Goal: Task Accomplishment & Management: Use online tool/utility

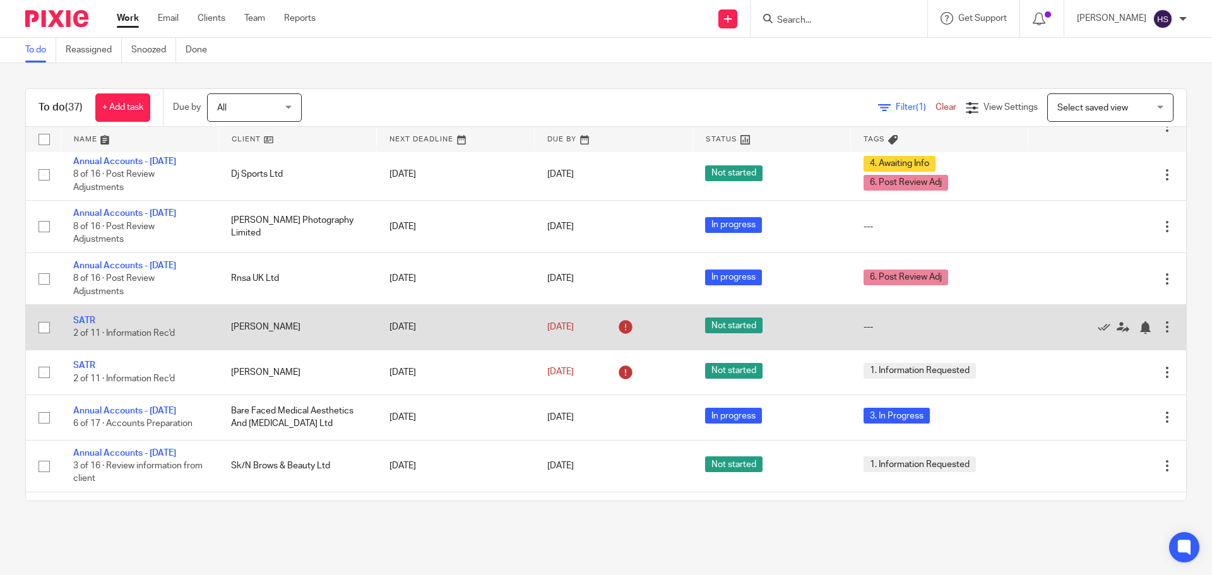
scroll to position [1010, 0]
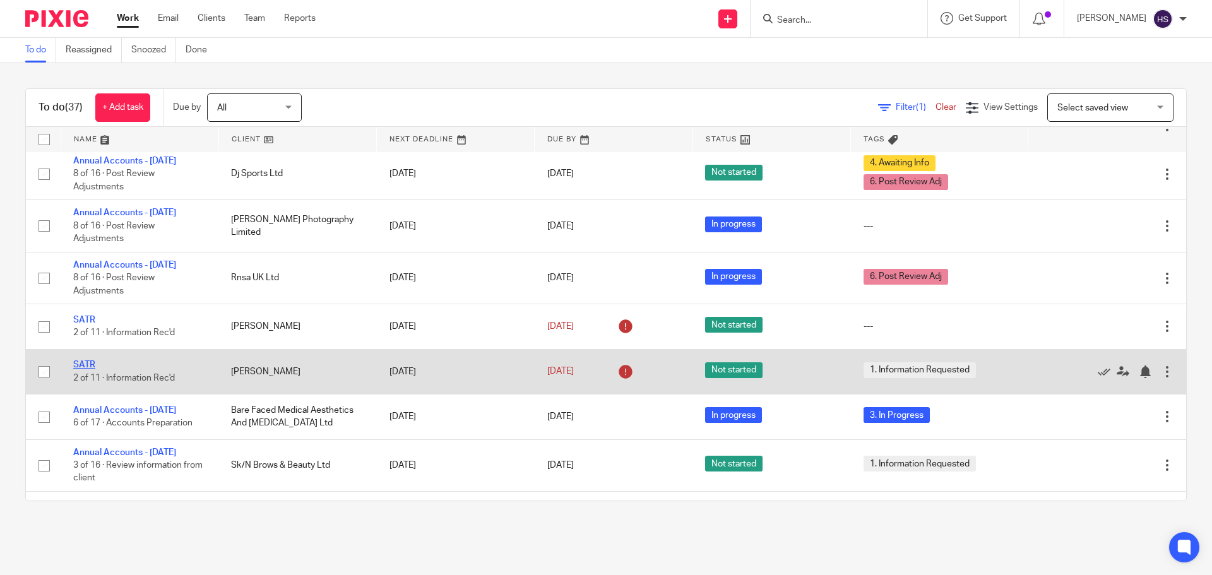
click at [89, 369] on link "SATR" at bounding box center [84, 364] width 22 height 9
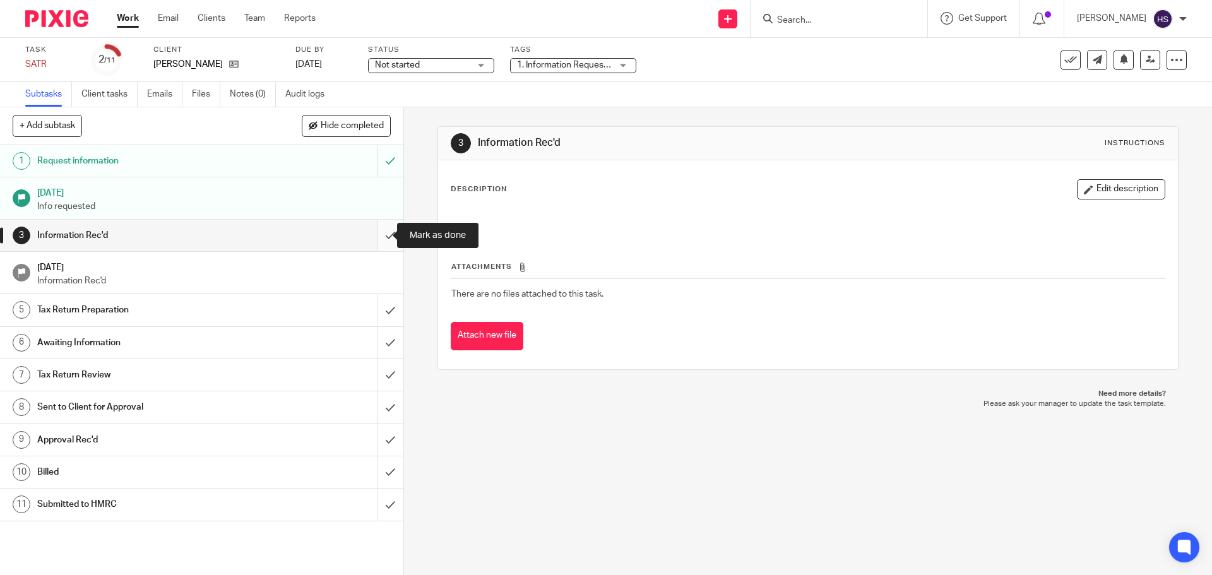
click at [378, 234] on input "submit" at bounding box center [201, 236] width 403 height 32
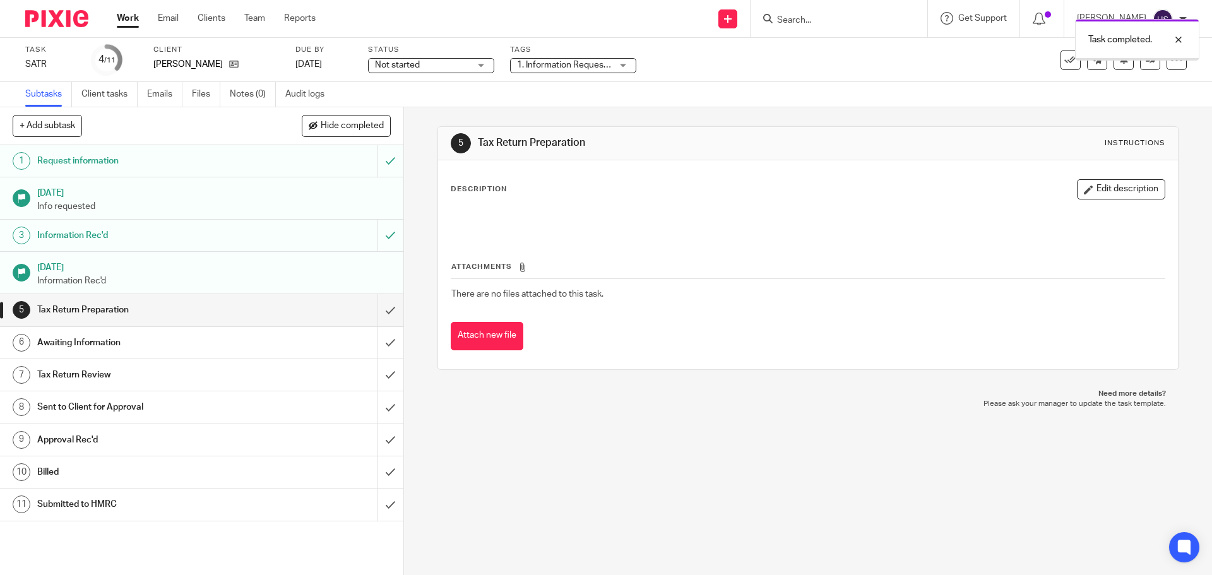
click at [533, 64] on span "1. Information Requested" at bounding box center [567, 65] width 100 height 9
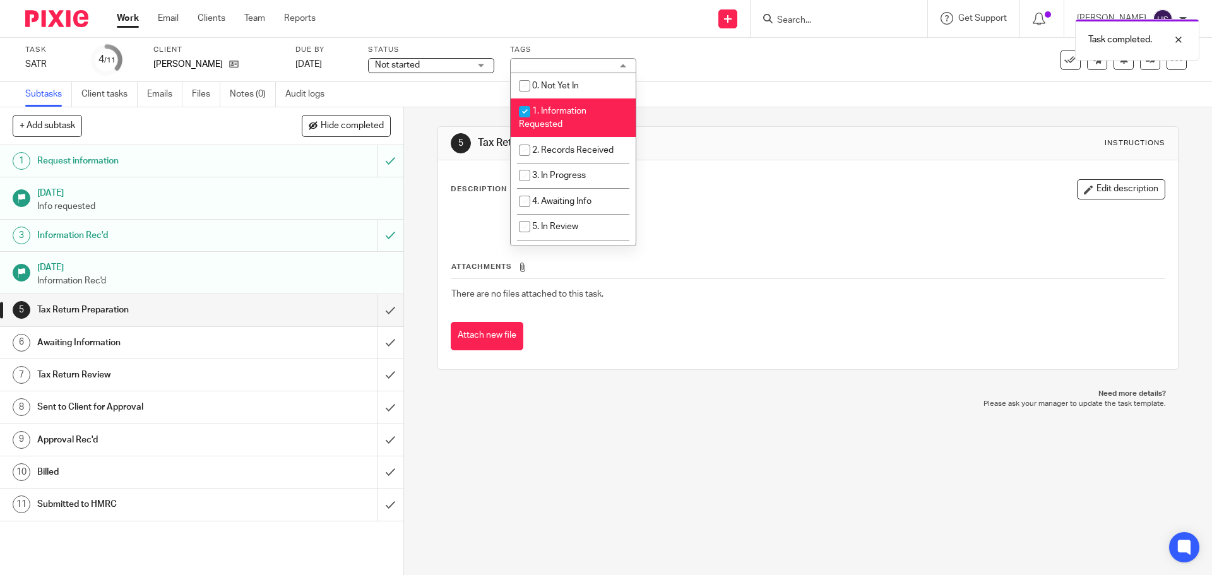
drag, startPoint x: 546, startPoint y: 116, endPoint x: 552, endPoint y: 129, distance: 13.8
click at [547, 117] on li "1. Information Requested" at bounding box center [573, 117] width 125 height 39
checkbox input "false"
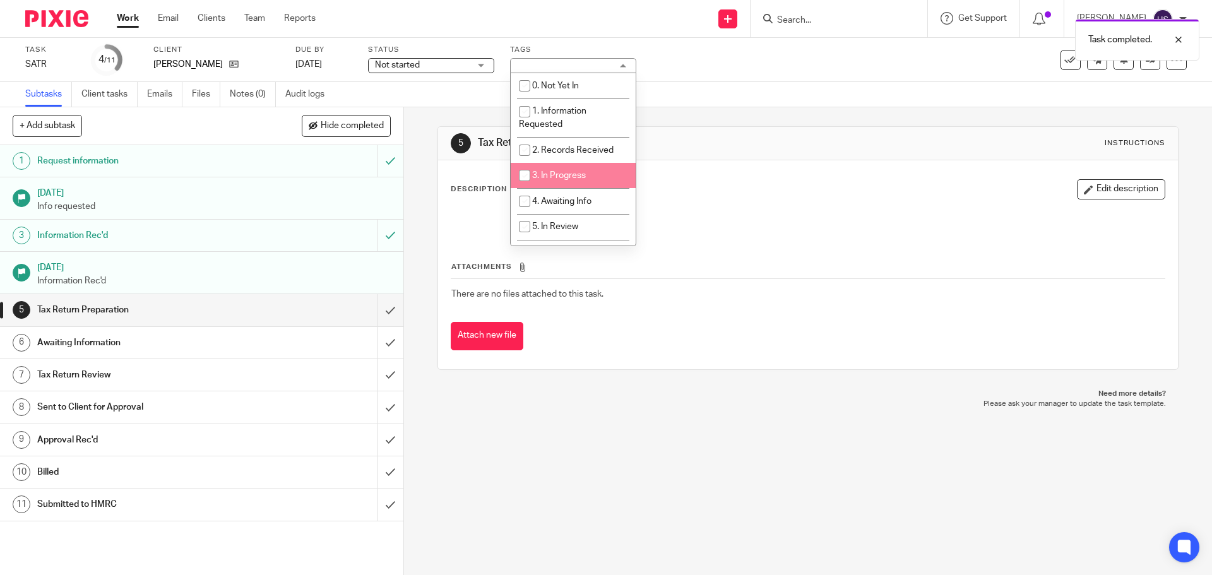
click at [558, 172] on span "3. In Progress" at bounding box center [559, 175] width 54 height 9
checkbox input "true"
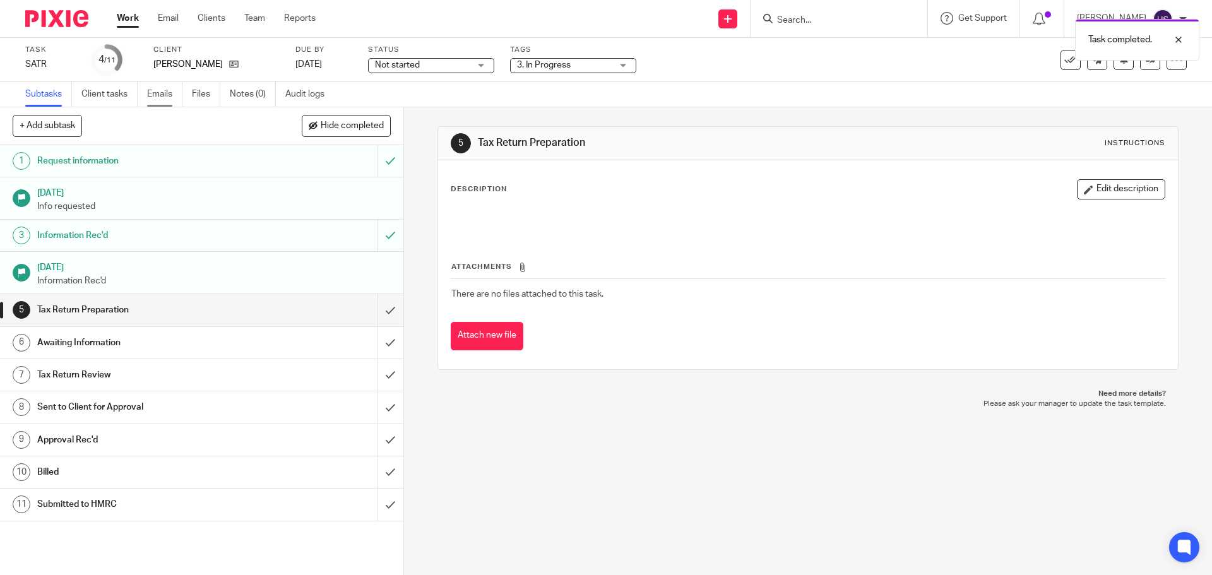
drag, startPoint x: 761, startPoint y: 126, endPoint x: 172, endPoint y: 96, distance: 589.0
click at [749, 122] on div "5 Tax Return Preparation Instructions Description Edit description Attachments …" at bounding box center [807, 248] width 740 height 282
click at [74, 19] on img at bounding box center [56, 18] width 63 height 17
